Goal: Information Seeking & Learning: Find specific fact

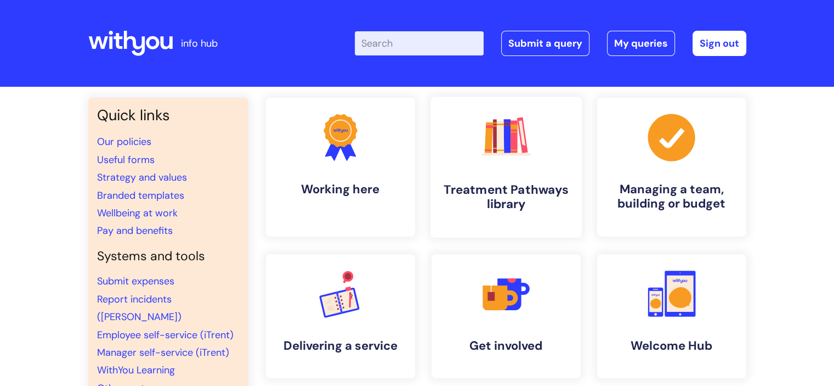
scroll to position [55, 0]
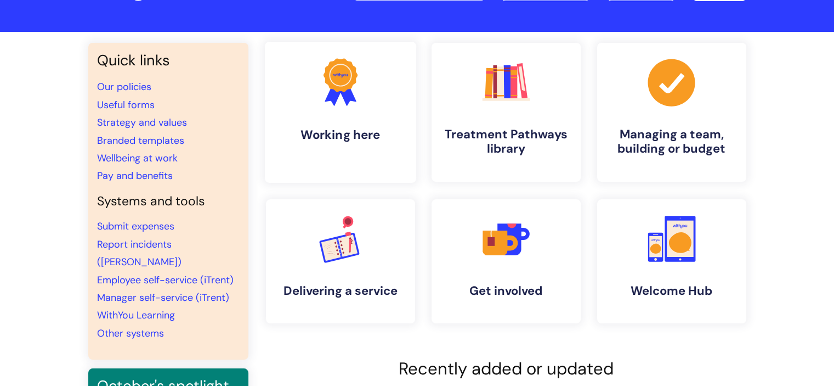
click at [358, 146] on link ".cls-1{fill:#f89b22;}.cls-1,.cls-2,.cls-3{stroke-width:0px;}.cls-2{fill:#2d3cff…" at bounding box center [339, 112] width 151 height 141
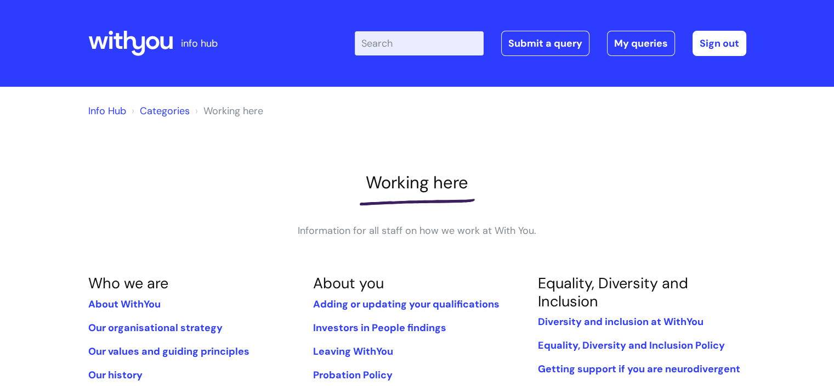
click at [413, 36] on input "Enter your search term here..." at bounding box center [419, 43] width 129 height 24
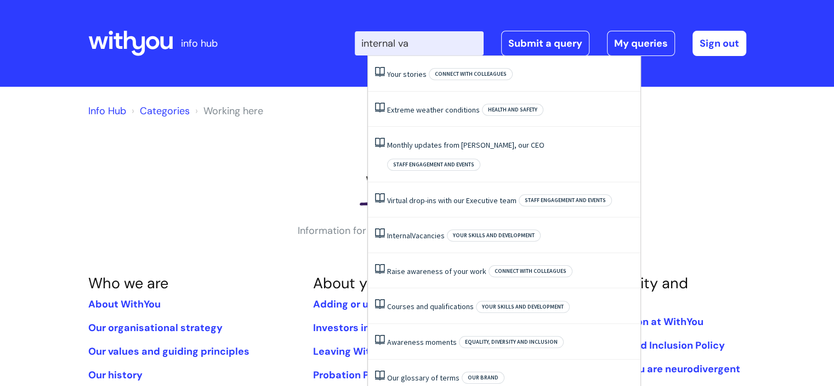
type input "internal vac"
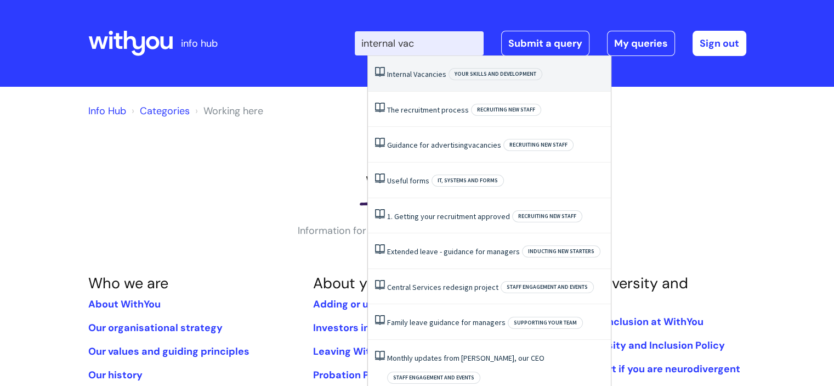
click at [427, 74] on span "Vacancies" at bounding box center [430, 74] width 33 height 10
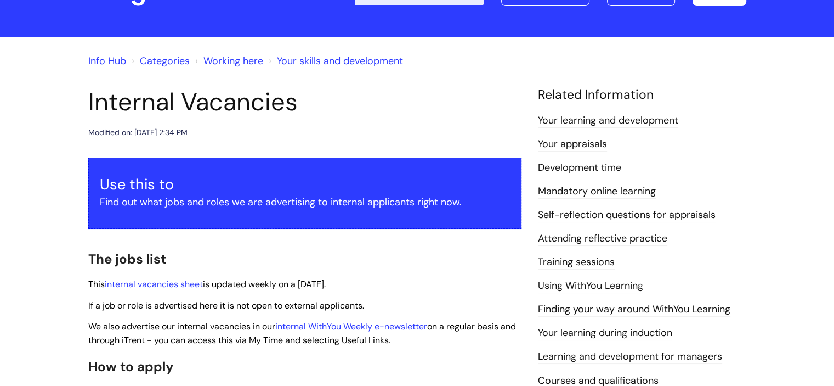
scroll to position [110, 0]
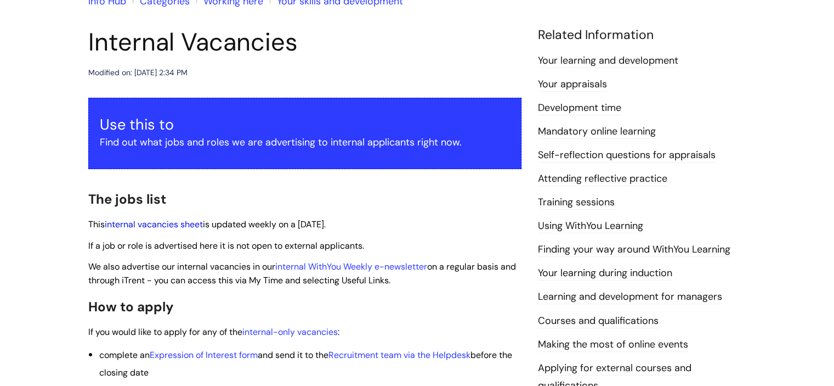
click at [178, 227] on link "internal vacancies sheet" at bounding box center [154, 224] width 98 height 12
